Goal: Obtain resource: Obtain resource

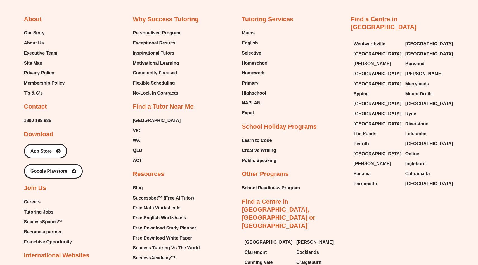
scroll to position [5462, 0]
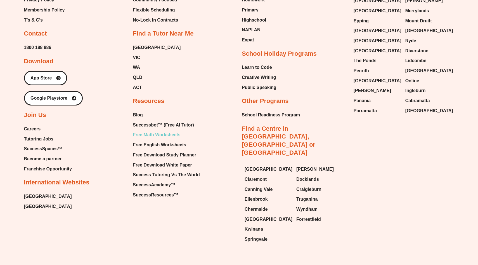
click at [167, 130] on span "Free Math Worksheets" at bounding box center [156, 134] width 47 height 8
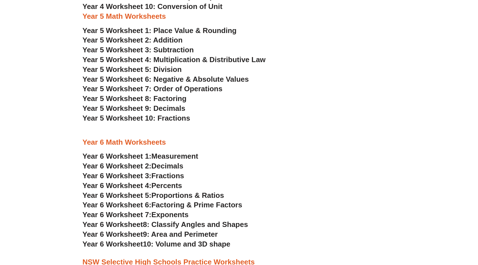
scroll to position [977, 0]
click at [232, 60] on span "Year 5 Worksheet 4: Multiplication & Distributive Law" at bounding box center [173, 59] width 183 height 8
click at [189, 88] on span "Year 5 Worksheet 7: Order of Operations" at bounding box center [152, 88] width 140 height 8
click at [166, 216] on span "Exponents" at bounding box center [169, 214] width 37 height 8
click at [171, 39] on span "Year 5 Worksheet 2: Addition" at bounding box center [132, 39] width 100 height 8
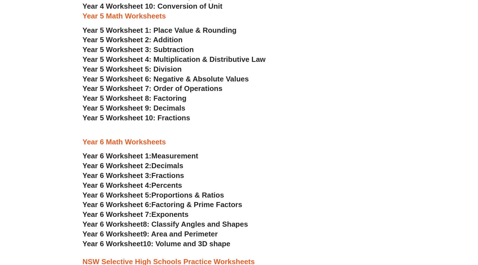
click at [172, 67] on span "Year 5 Worksheet 5: Division" at bounding box center [131, 69] width 99 height 8
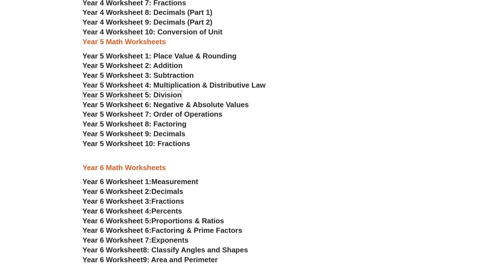
scroll to position [947, 0]
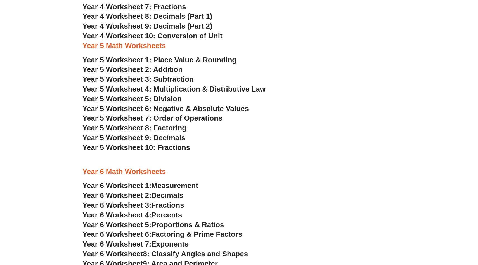
click at [147, 69] on span "Year 5 Worksheet 2: Addition" at bounding box center [132, 69] width 100 height 8
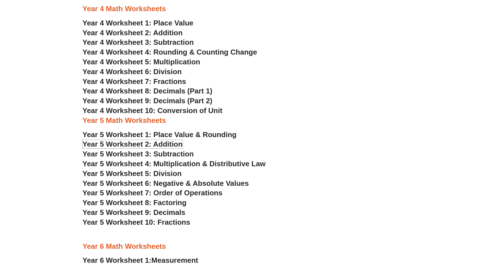
scroll to position [871, 0]
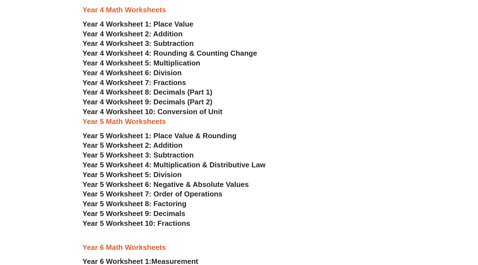
click at [169, 29] on h3 "Year 4 Worksheet 2: Addition" at bounding box center [238, 33] width 313 height 9
click at [172, 35] on span "Year 4 Worksheet 2: Addition" at bounding box center [132, 34] width 100 height 8
click at [179, 42] on span "Year 4 Worksheet 3: Subtraction" at bounding box center [137, 43] width 111 height 8
click at [177, 63] on span "Year 4 Worksheet 5: Multiplication" at bounding box center [141, 63] width 118 height 8
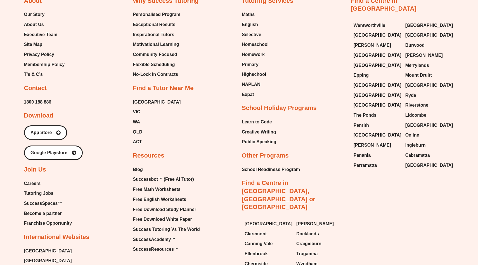
scroll to position [3594, 0]
